Goal: Task Accomplishment & Management: Use online tool/utility

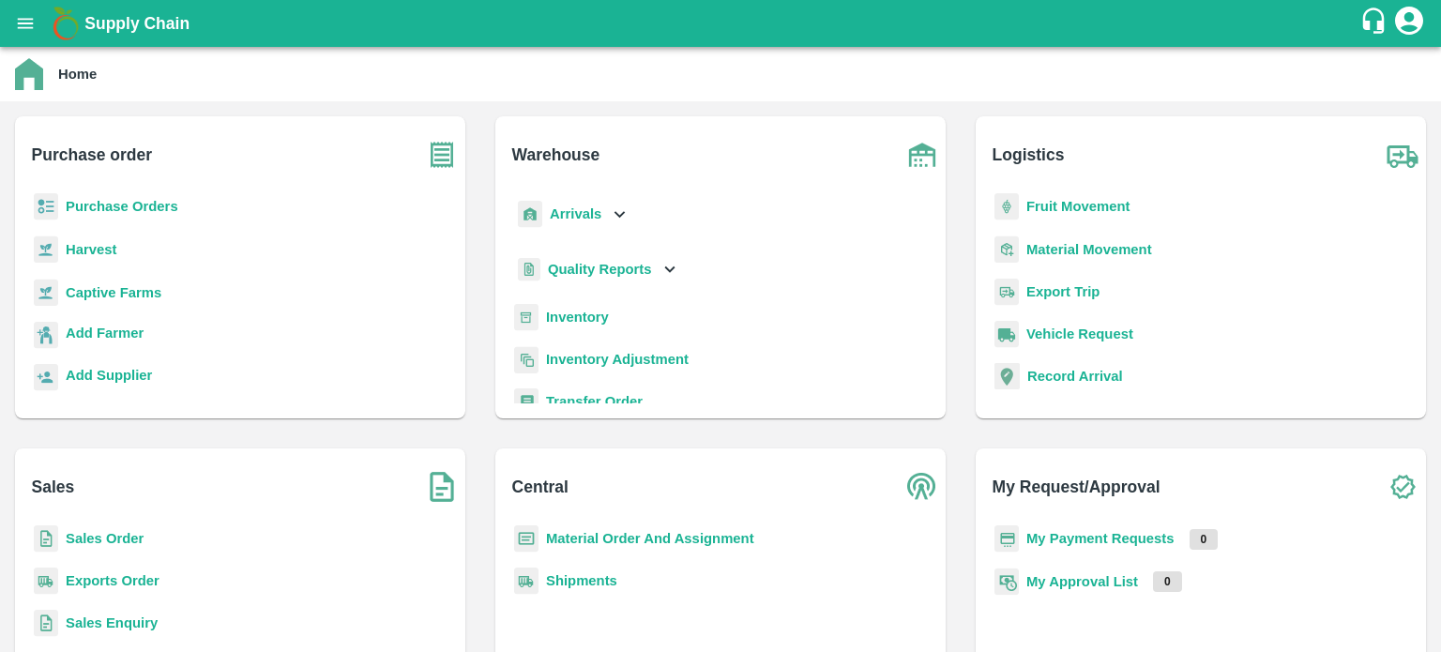
click at [119, 528] on p "Sales Order" at bounding box center [105, 538] width 78 height 21
click at [117, 535] on b "Sales Order" at bounding box center [105, 538] width 78 height 15
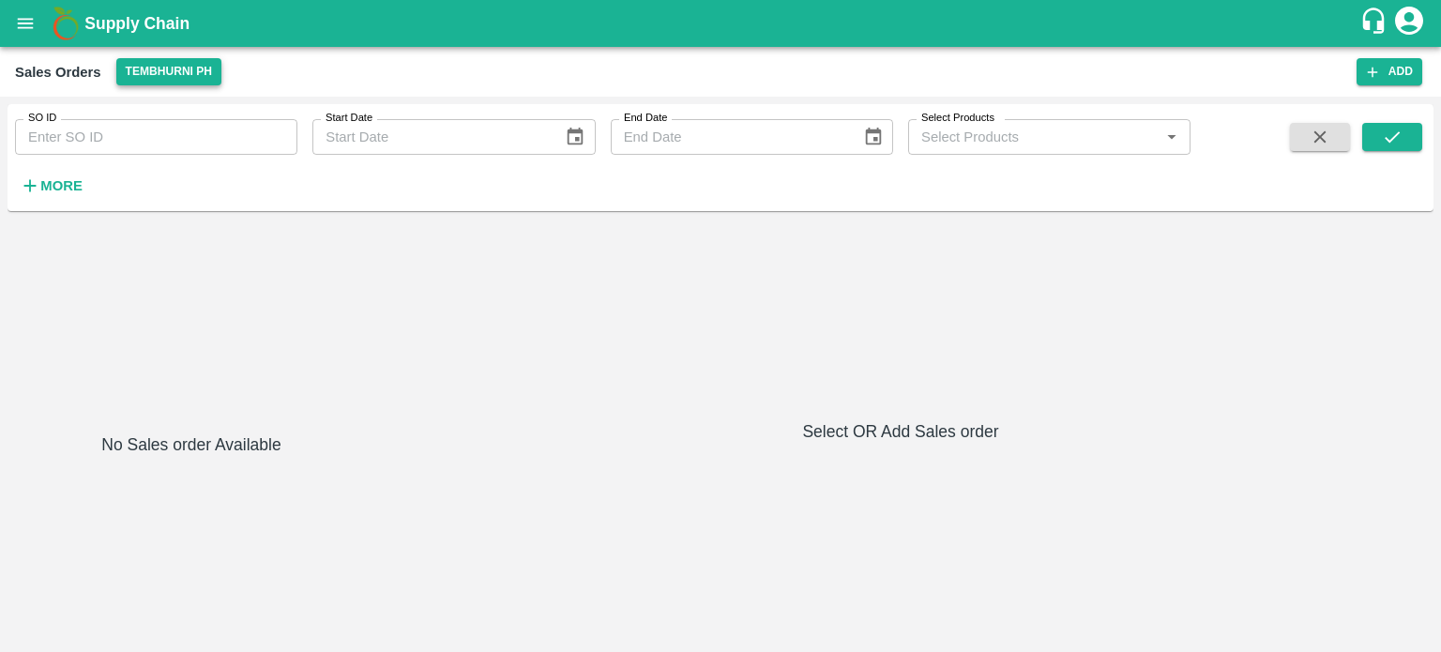
click at [196, 72] on button "Tembhurni PH" at bounding box center [168, 71] width 105 height 27
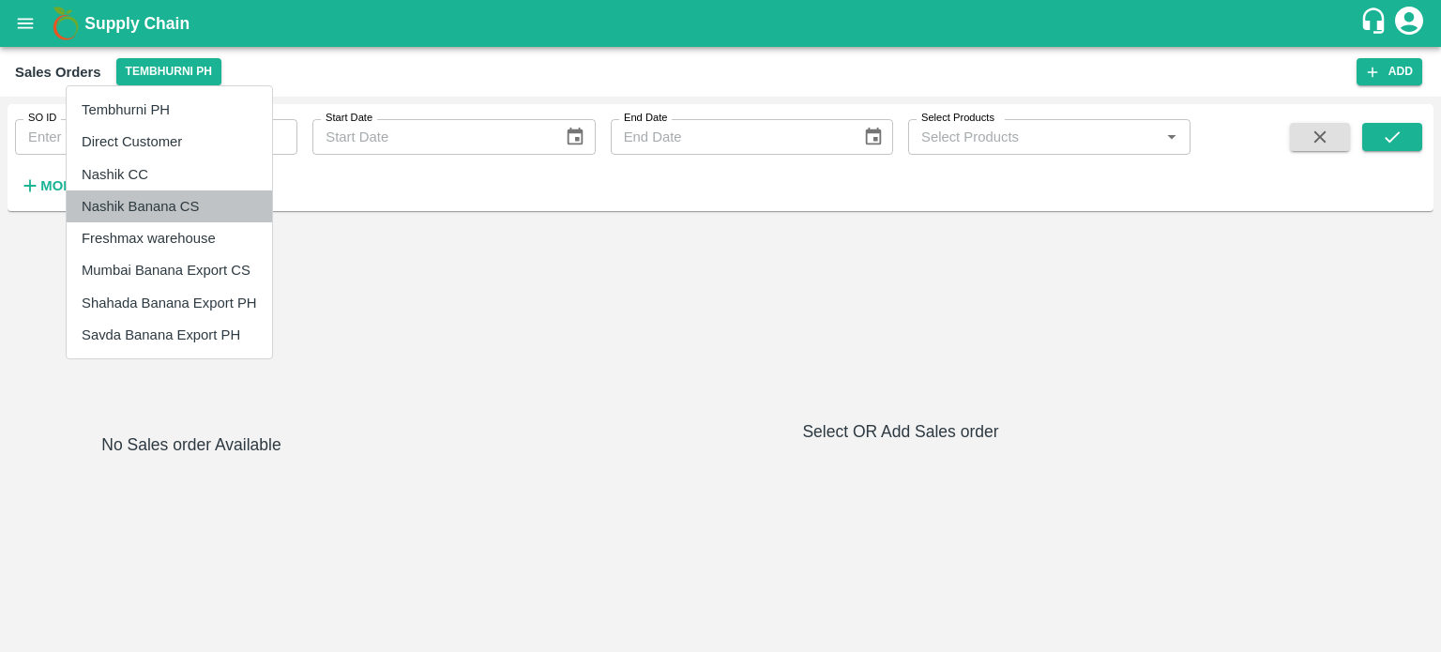
click at [160, 200] on li "Nashik Banana CS" at bounding box center [169, 206] width 205 height 32
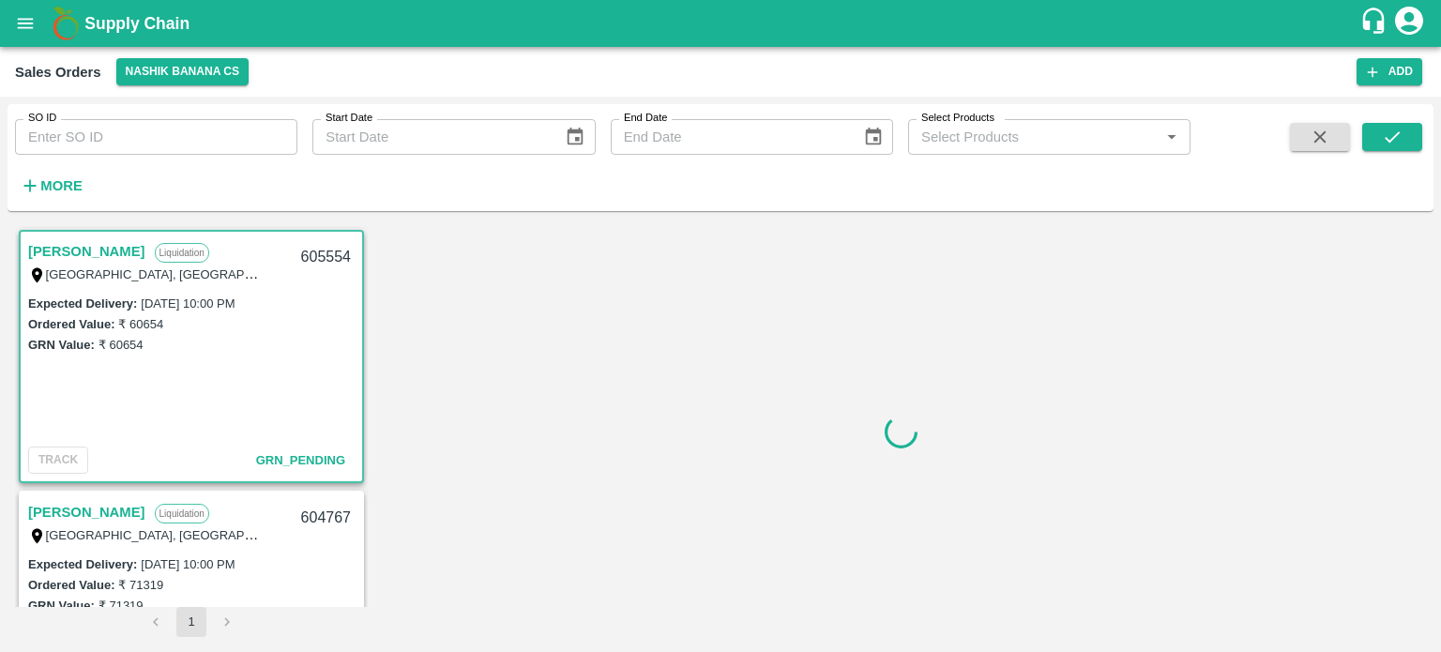
click at [218, 557] on label "[DATE] 10:00 PM" at bounding box center [188, 564] width 94 height 14
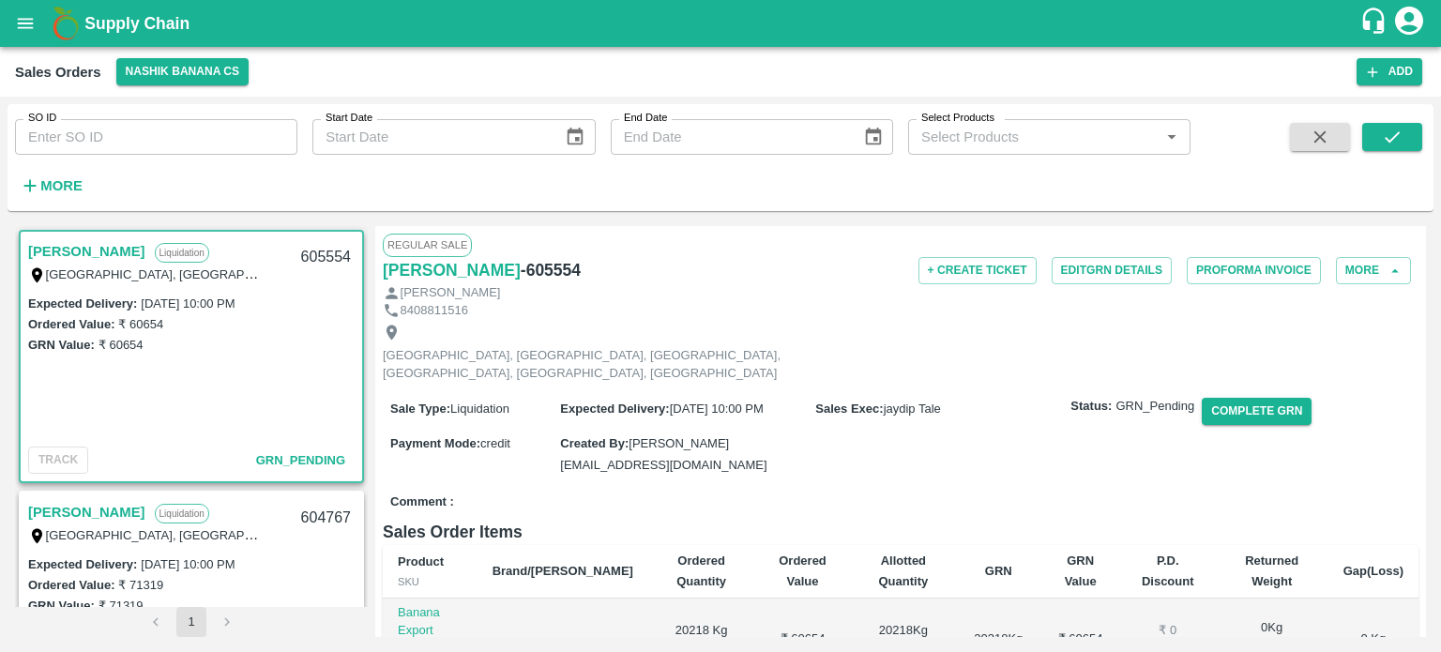
drag, startPoint x: 150, startPoint y: 247, endPoint x: 671, endPoint y: 293, distance: 522.7
click at [145, 247] on link "[PERSON_NAME]" at bounding box center [86, 251] width 117 height 24
click at [1247, 398] on button "Complete GRN" at bounding box center [1257, 411] width 110 height 27
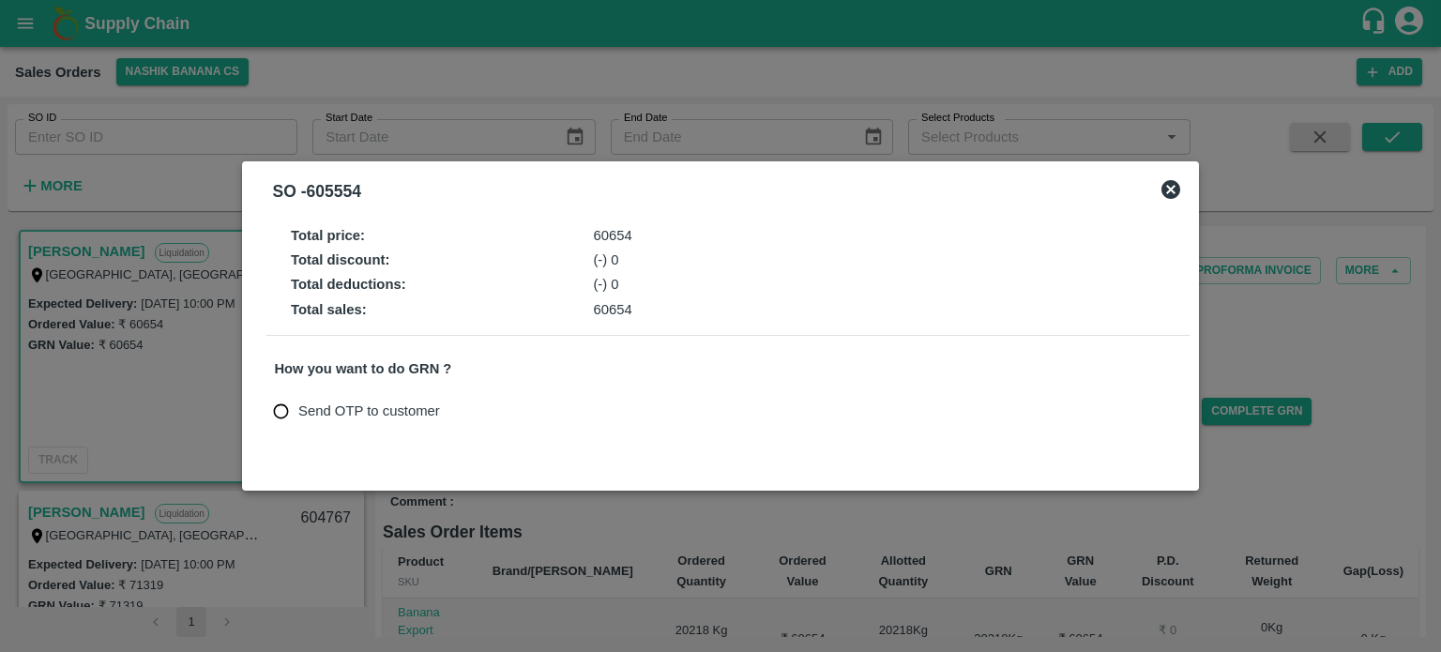
click at [315, 409] on span "Send OTP to customer" at bounding box center [369, 411] width 142 height 21
click at [298, 409] on input "Send OTP to customer" at bounding box center [281, 411] width 35 height 35
radio input "true"
click at [510, 413] on button "Send OTP" at bounding box center [493, 411] width 77 height 27
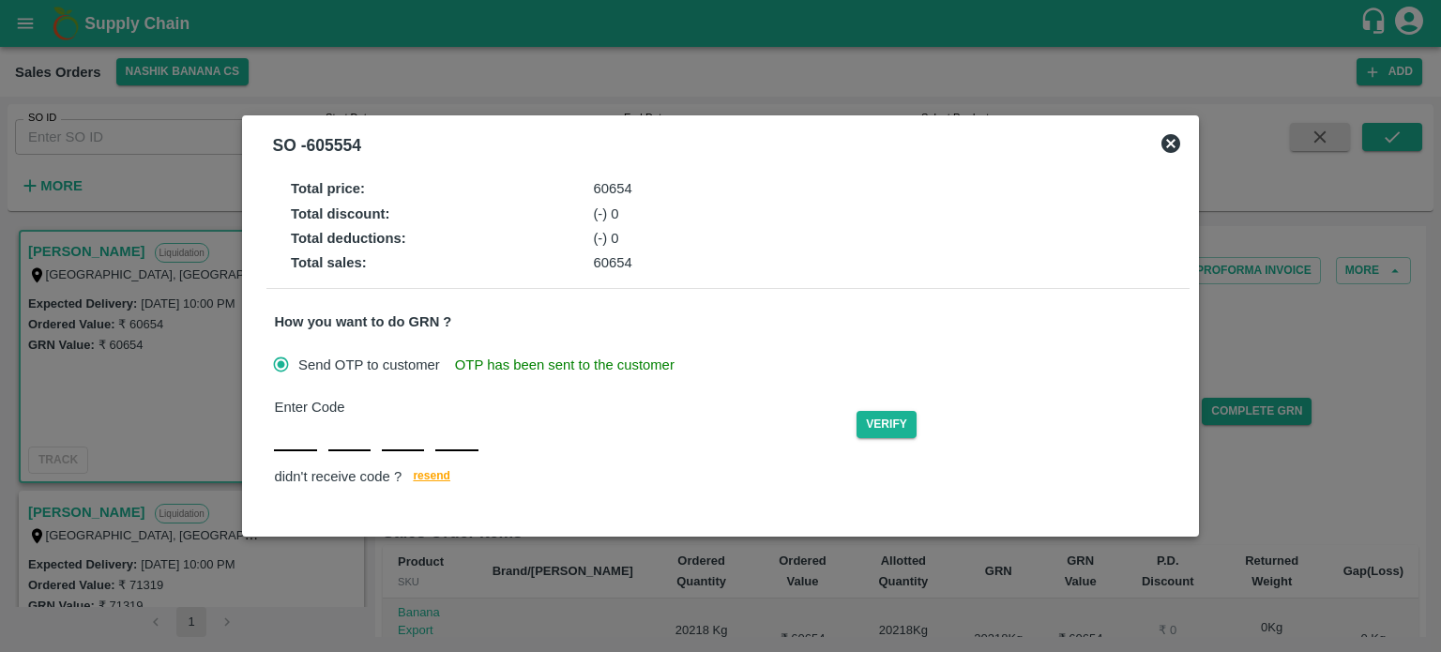
click at [283, 434] on input "text" at bounding box center [295, 434] width 42 height 34
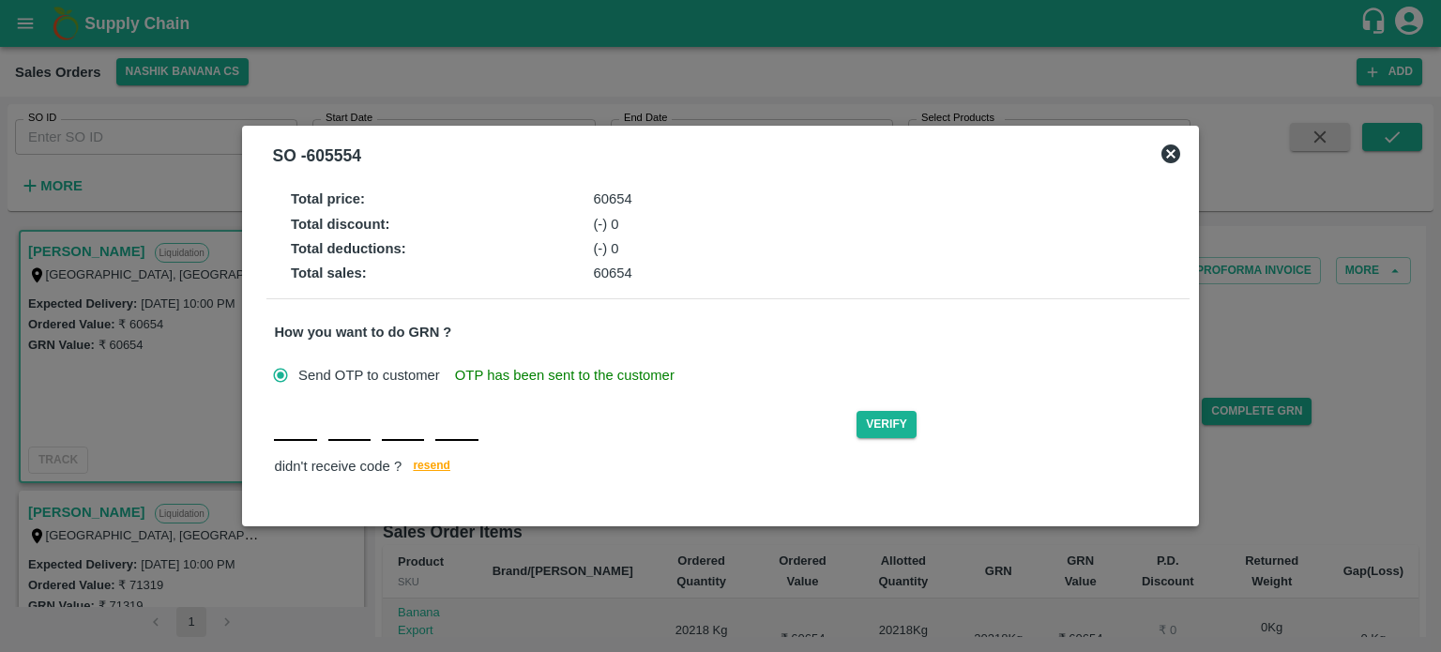
type input "R"
type input "G"
type input "F"
type input "J"
click at [902, 423] on button "Verify" at bounding box center [887, 424] width 60 height 27
